Goal: Register for event/course

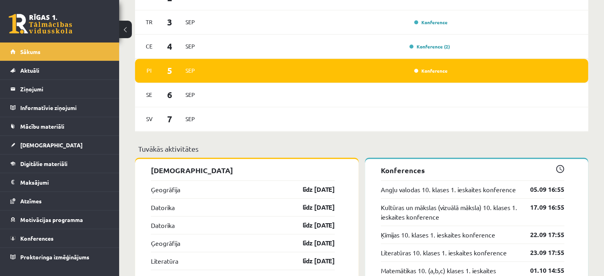
scroll to position [511, 0]
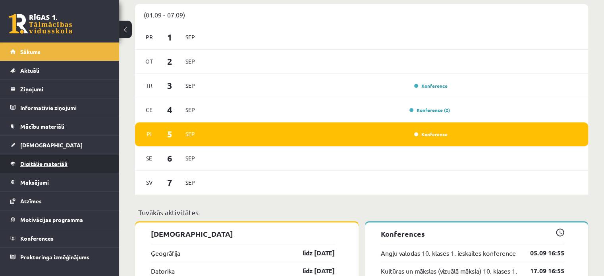
click at [60, 164] on span "Digitālie materiāli" at bounding box center [43, 163] width 47 height 7
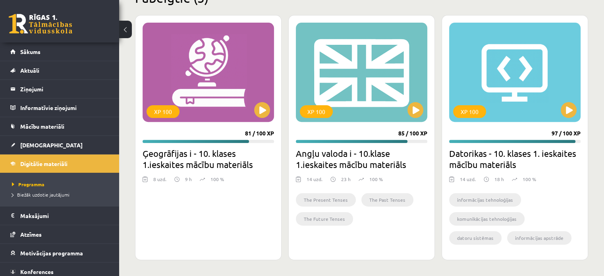
scroll to position [256, 0]
drag, startPoint x: 413, startPoint y: 110, endPoint x: 413, endPoint y: 105, distance: 5.6
click at [413, 110] on button at bounding box center [415, 110] width 16 height 16
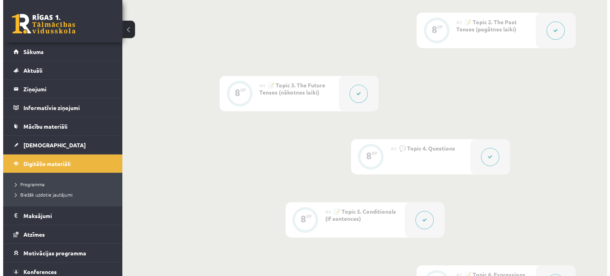
scroll to position [307, 0]
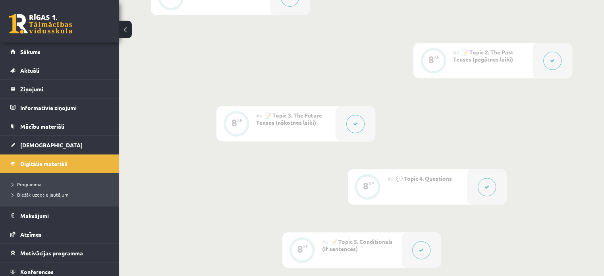
click at [351, 122] on button at bounding box center [355, 124] width 18 height 18
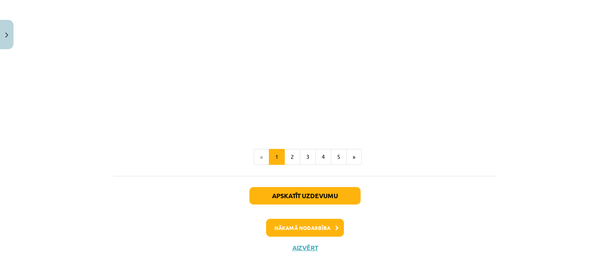
scroll to position [554, 0]
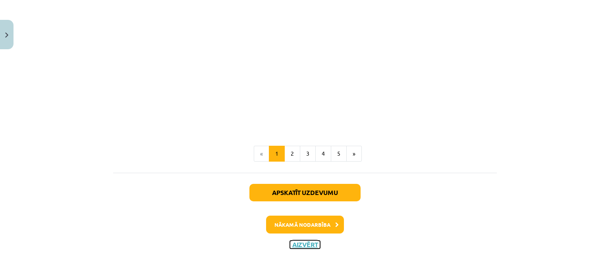
click at [303, 244] on button "Aizvērt" at bounding box center [305, 245] width 30 height 8
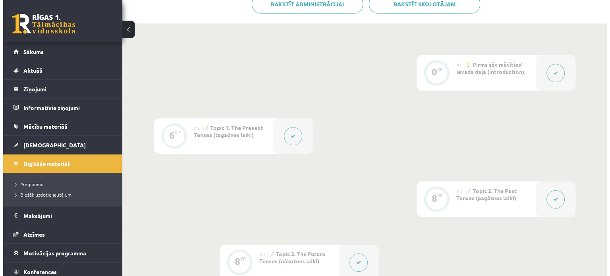
scroll to position [148, 0]
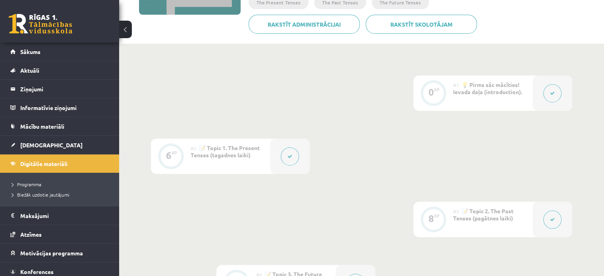
click at [286, 162] on button at bounding box center [290, 156] width 18 height 18
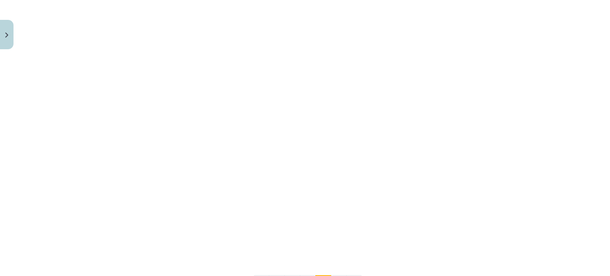
scroll to position [744, 0]
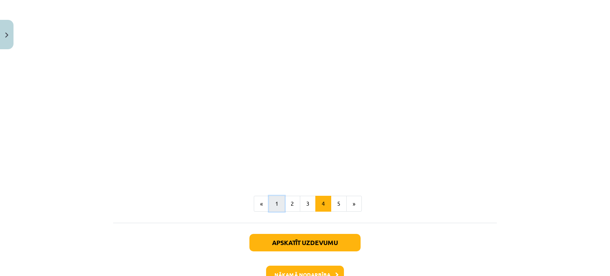
click at [278, 196] on button "1" at bounding box center [277, 204] width 16 height 16
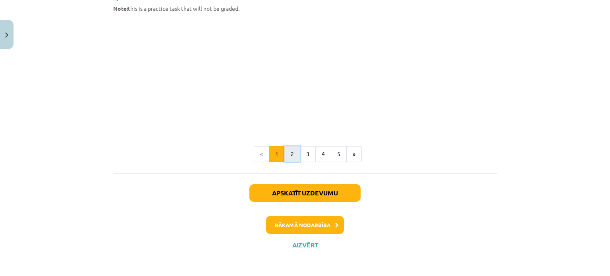
click at [294, 149] on button "2" at bounding box center [292, 154] width 16 height 16
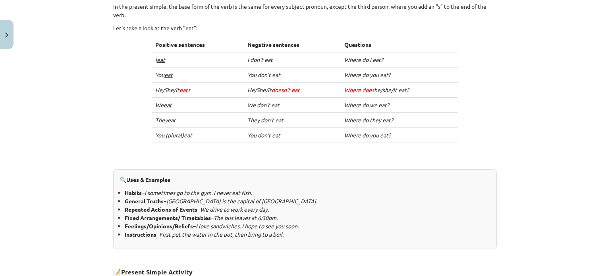
scroll to position [420, 0]
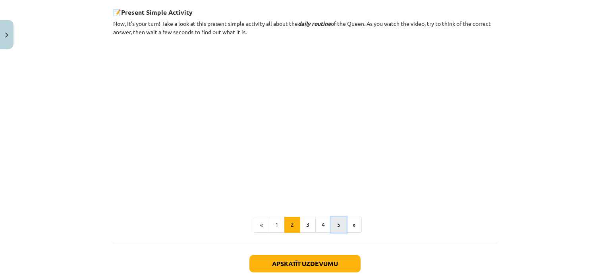
click at [335, 222] on button "5" at bounding box center [339, 225] width 16 height 16
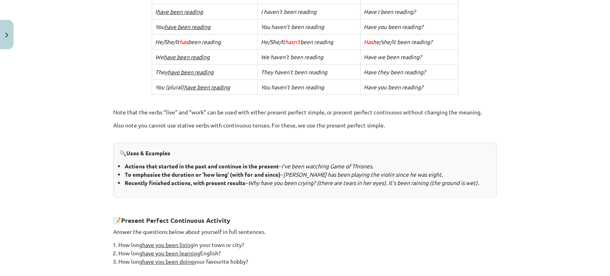
scroll to position [376, 0]
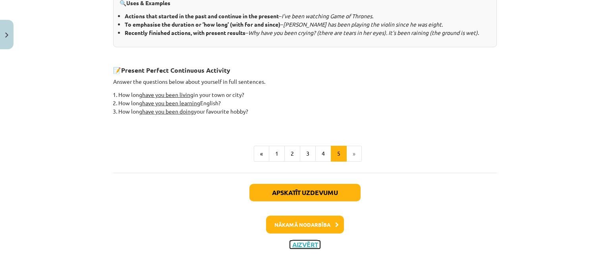
click at [292, 244] on button "Aizvērt" at bounding box center [305, 245] width 30 height 8
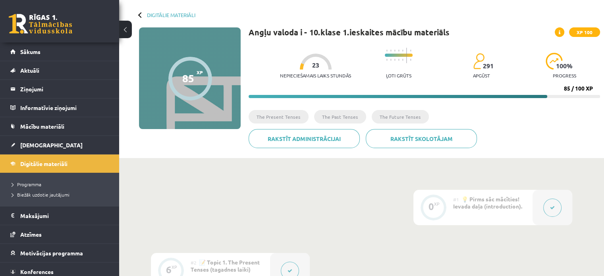
scroll to position [29, 0]
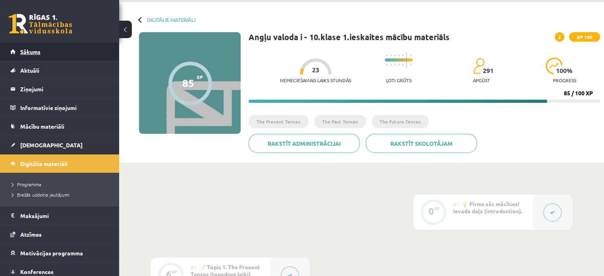
click at [38, 50] on span "Sākums" at bounding box center [30, 51] width 20 height 7
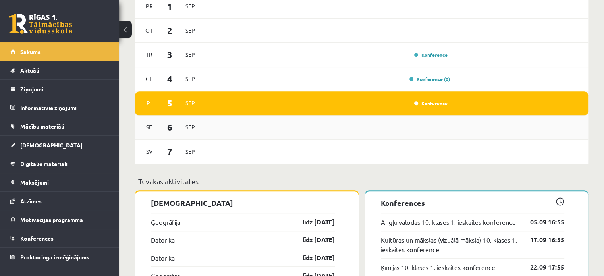
scroll to position [556, 0]
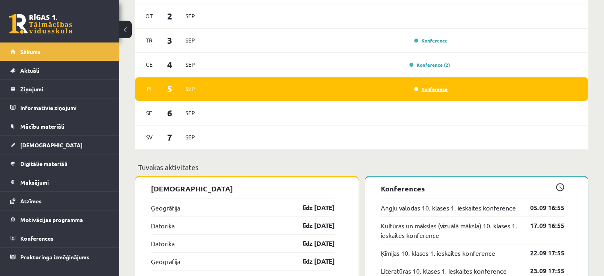
click at [437, 92] on link "Konference" at bounding box center [430, 89] width 33 height 6
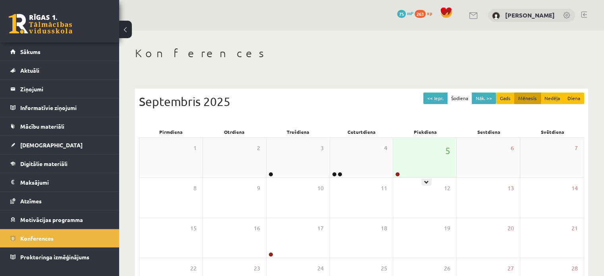
click at [418, 155] on div "5" at bounding box center [424, 158] width 63 height 40
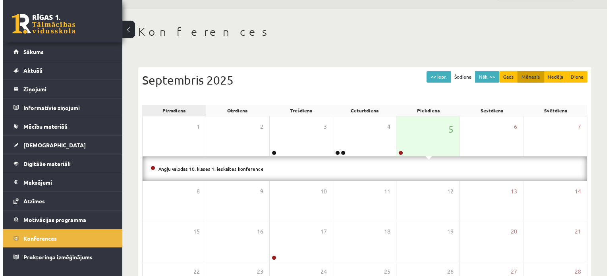
scroll to position [79, 0]
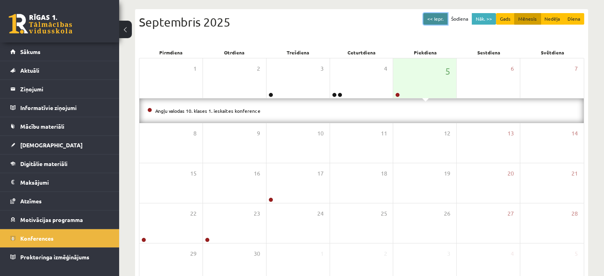
click at [435, 23] on button "<< Iepr." at bounding box center [435, 19] width 24 height 12
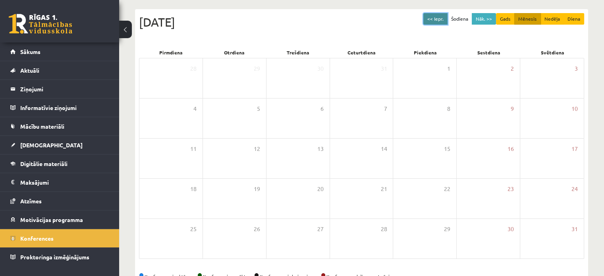
click at [430, 17] on button "<< Iepr." at bounding box center [435, 19] width 24 height 12
click at [482, 18] on button "Nāk. >>" at bounding box center [484, 19] width 24 height 12
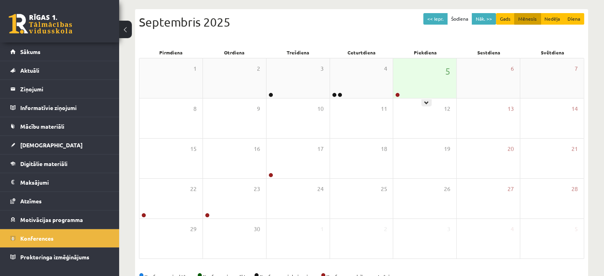
click at [421, 81] on div "5" at bounding box center [424, 78] width 63 height 40
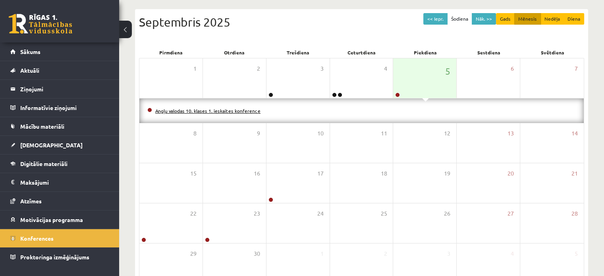
click at [215, 111] on link "Angļu valodas 10. klases 1. ieskaites konference" at bounding box center [207, 111] width 105 height 6
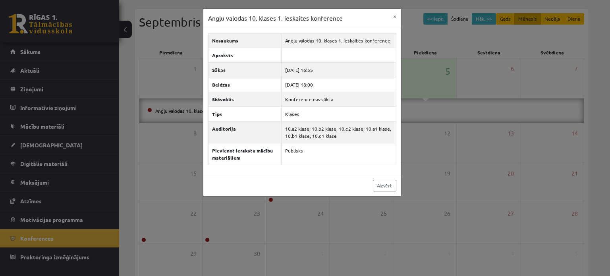
click at [443, 148] on div "Angļu valodas 10. klases 1. ieskaites konference × Nosaukums Angļu valodas 10. …" at bounding box center [305, 138] width 610 height 276
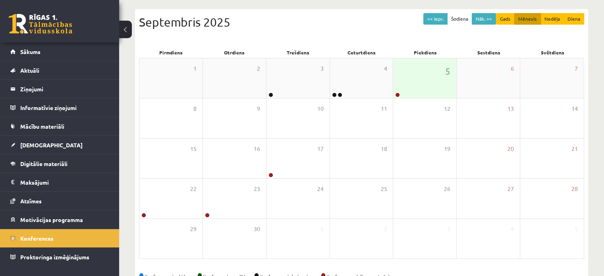
drag, startPoint x: 435, startPoint y: 97, endPoint x: 433, endPoint y: 92, distance: 5.7
click at [434, 95] on div "5" at bounding box center [424, 78] width 63 height 40
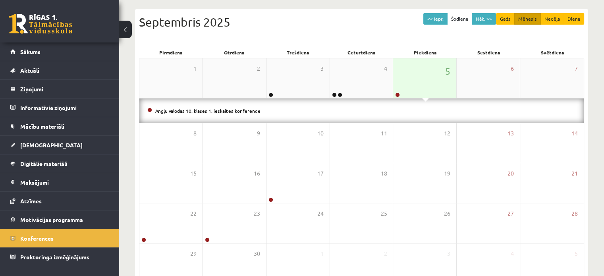
click at [412, 85] on div "5" at bounding box center [424, 78] width 63 height 40
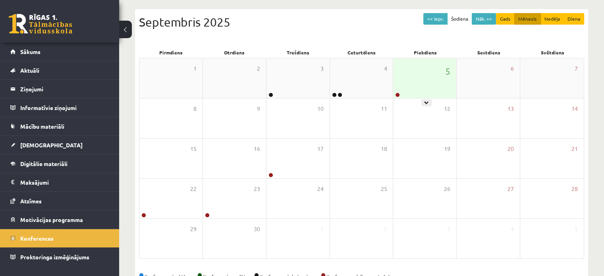
click at [437, 71] on div "5" at bounding box center [424, 78] width 63 height 40
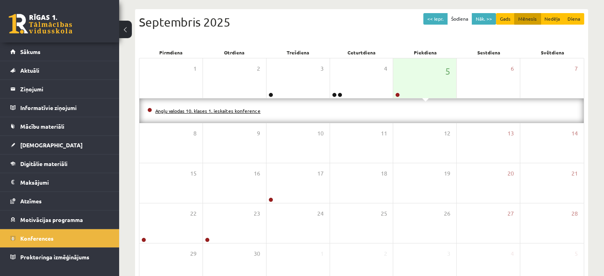
click at [220, 108] on link "Angļu valodas 10. klases 1. ieskaites konference" at bounding box center [207, 111] width 105 height 6
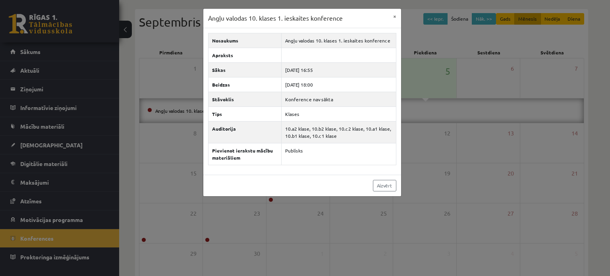
drag, startPoint x: 502, startPoint y: 60, endPoint x: 512, endPoint y: 53, distance: 12.3
click at [511, 54] on div "Angļu valodas 10. klases 1. ieskaites konference × Nosaukums Angļu valodas 10. …" at bounding box center [305, 138] width 610 height 276
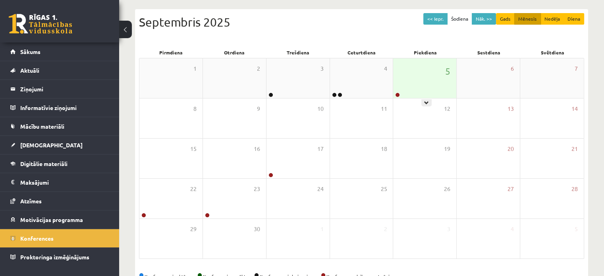
click at [421, 86] on div "5" at bounding box center [424, 78] width 63 height 40
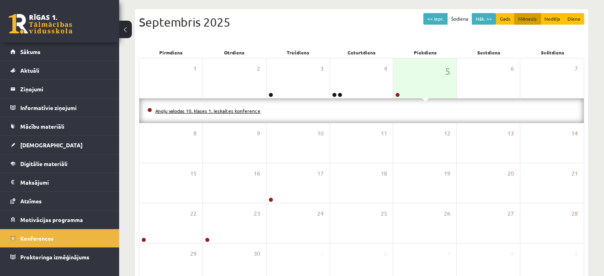
click at [206, 112] on link "Angļu valodas 10. klases 1. ieskaites konference" at bounding box center [207, 111] width 105 height 6
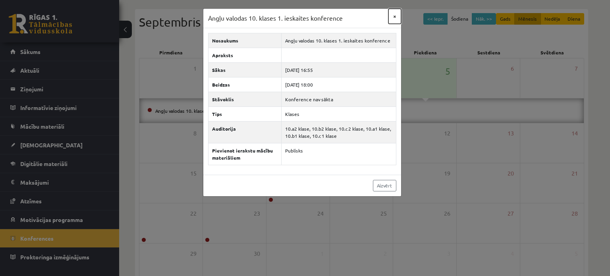
click at [394, 17] on button "×" at bounding box center [394, 16] width 13 height 15
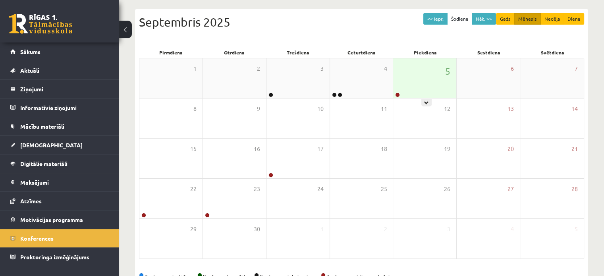
click at [421, 78] on div "5" at bounding box center [424, 78] width 63 height 40
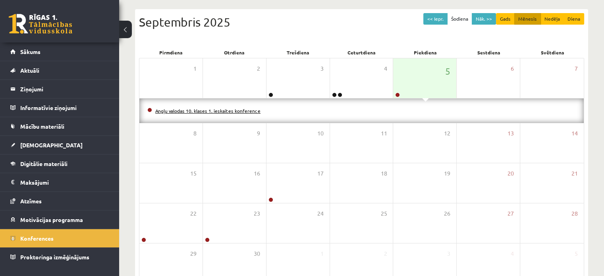
click at [251, 112] on link "Angļu valodas 10. klases 1. ieskaites konference" at bounding box center [207, 111] width 105 height 6
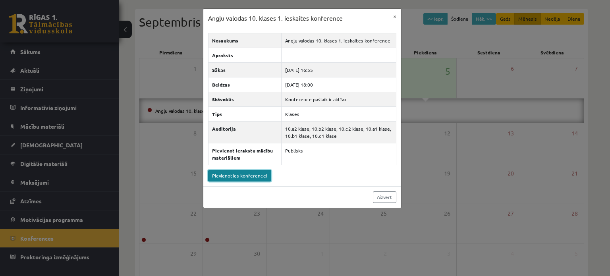
click at [260, 176] on link "Pievienoties konferencei" at bounding box center [239, 176] width 63 height 12
